Goal: Task Accomplishment & Management: Manage account settings

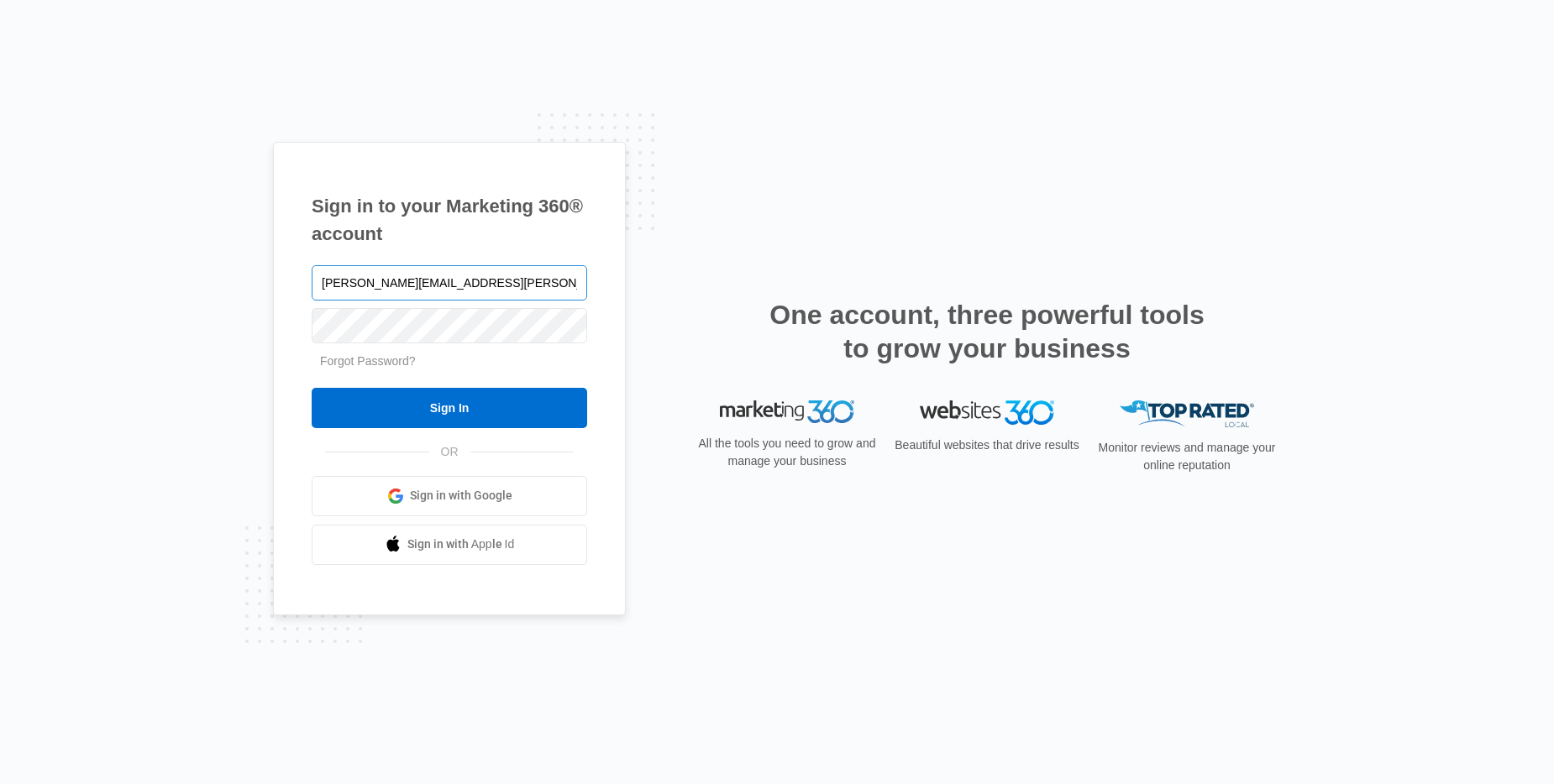
type input "[PERSON_NAME][EMAIL_ADDRESS][PERSON_NAME][DOMAIN_NAME]"
click at [312, 388] on input "Sign In" at bounding box center [450, 407] width 276 height 40
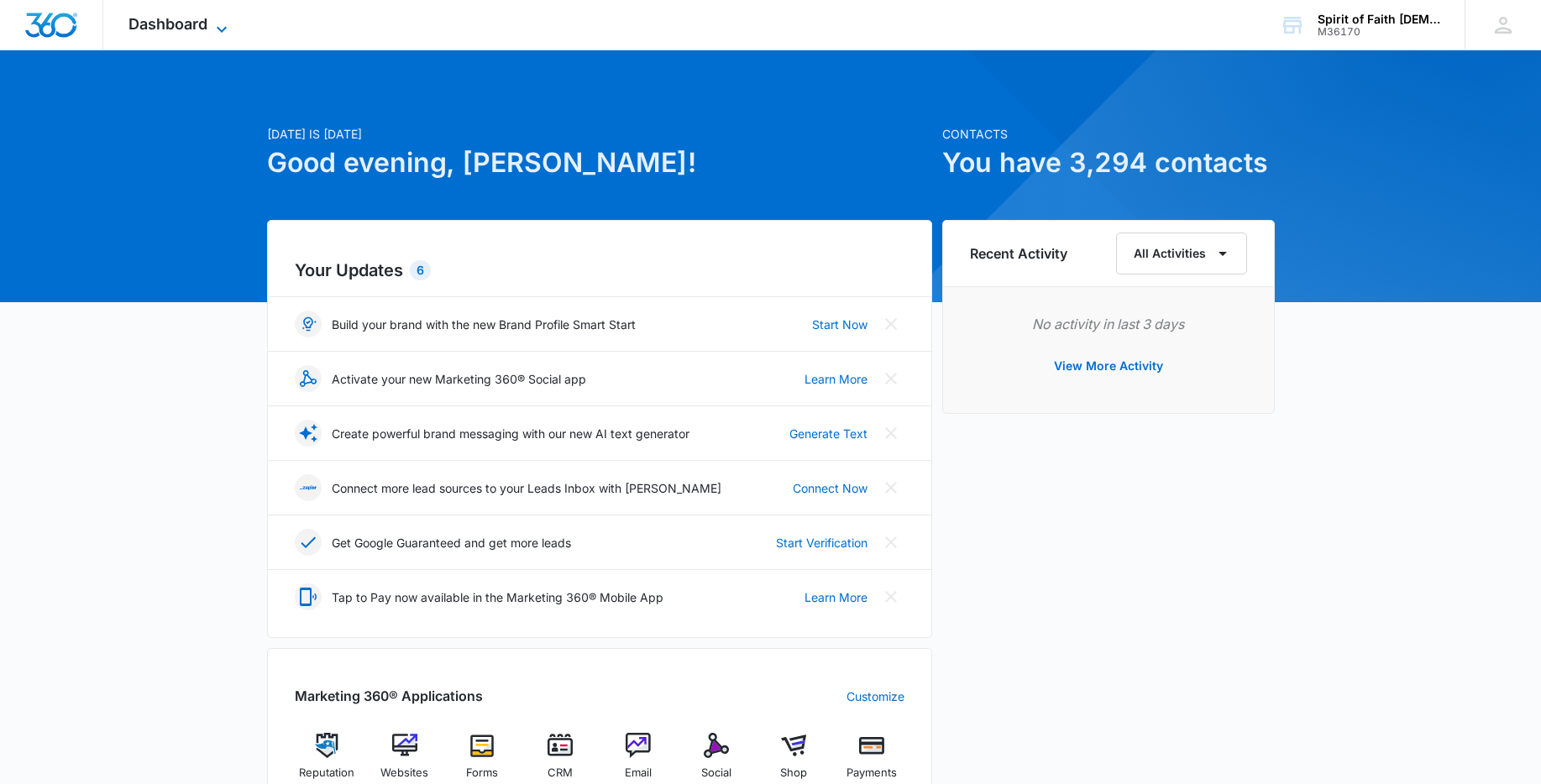
click at [189, 16] on span "Dashboard" at bounding box center [168, 24] width 79 height 18
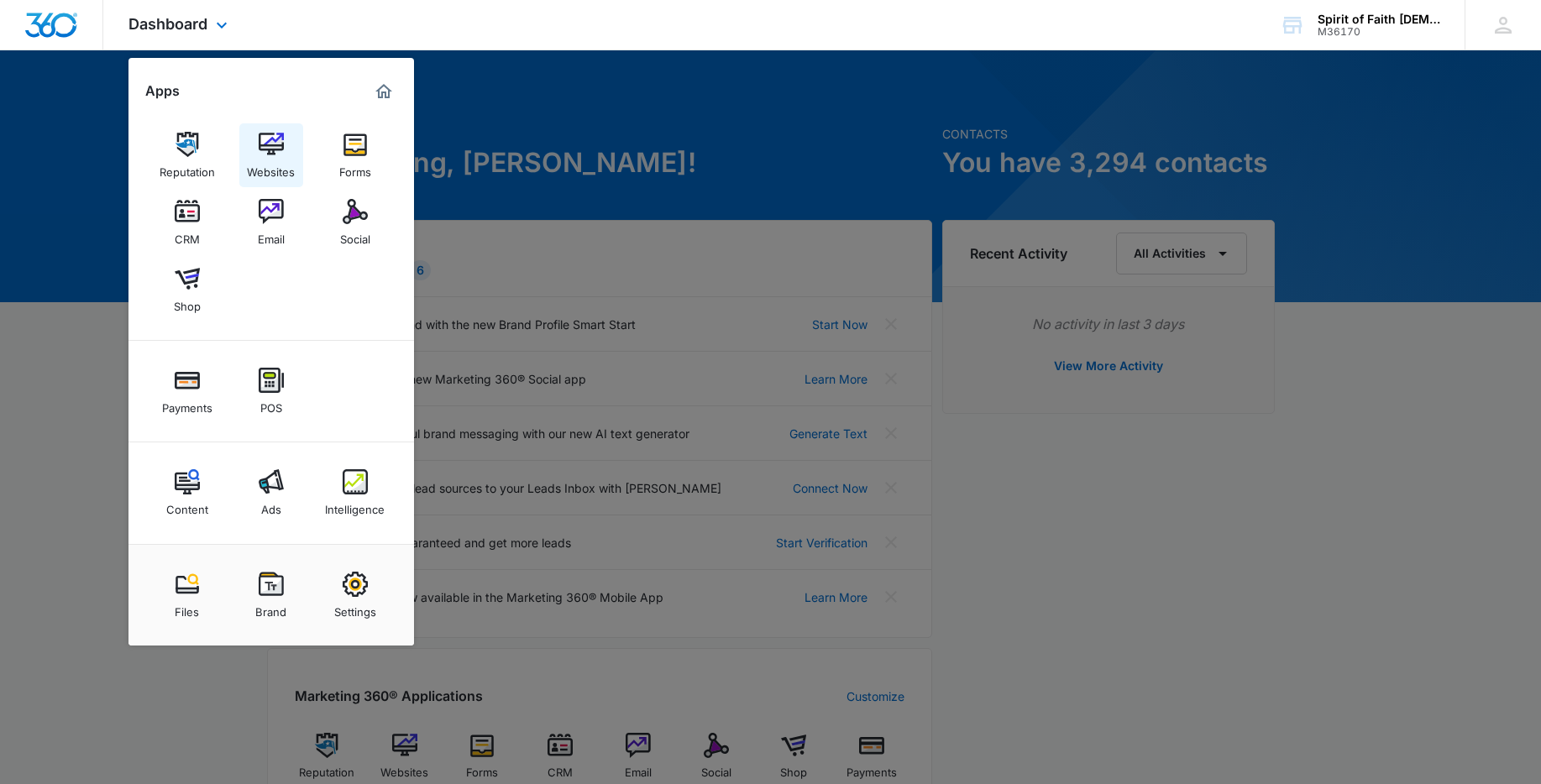
click at [261, 149] on img at bounding box center [272, 145] width 26 height 26
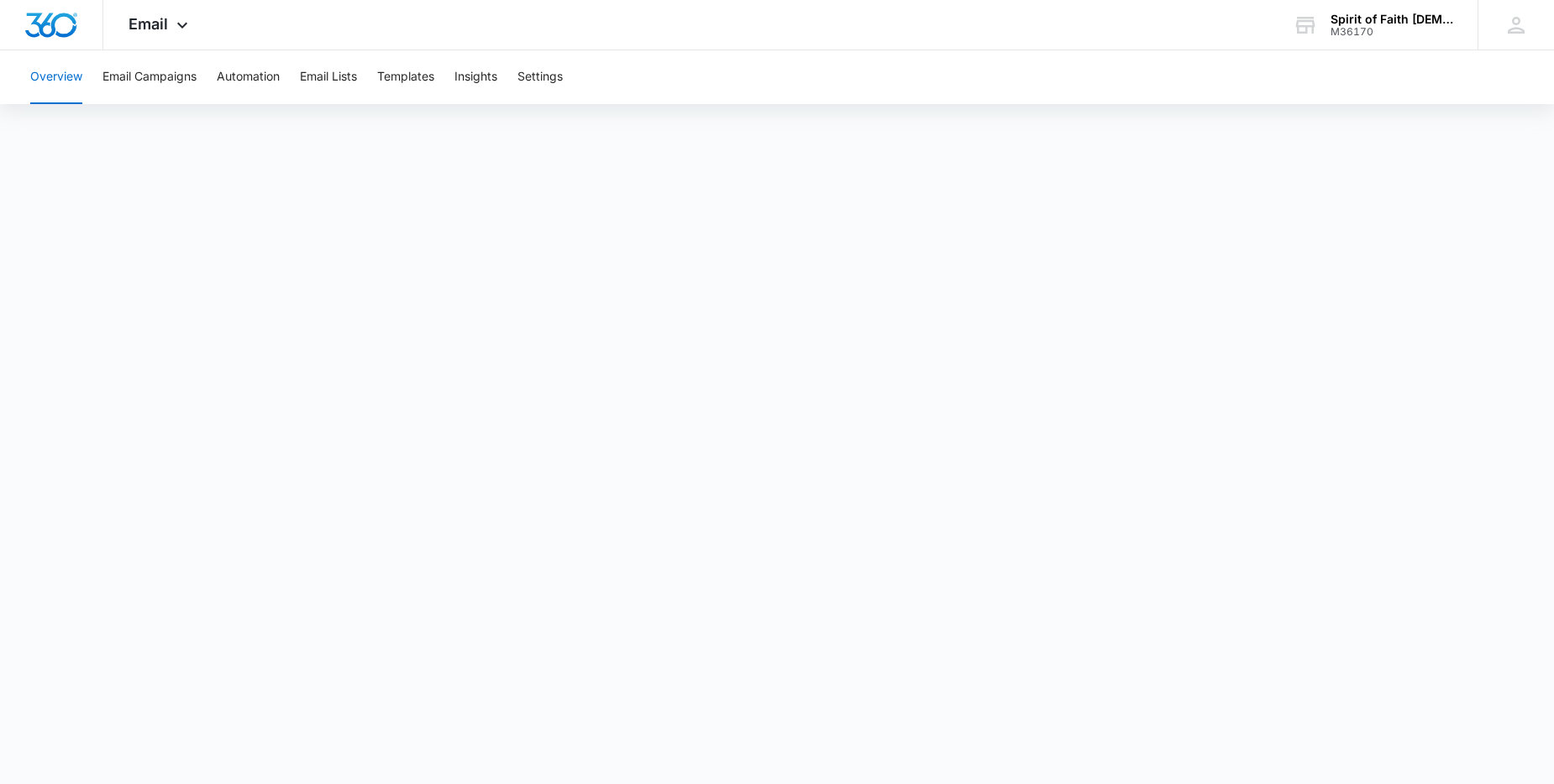
click at [58, 74] on button "Overview" at bounding box center [56, 77] width 52 height 54
click at [60, 79] on button "Overview" at bounding box center [56, 77] width 52 height 54
click at [163, 84] on button "Email Campaigns" at bounding box center [150, 77] width 94 height 54
